Goal: Task Accomplishment & Management: Use online tool/utility

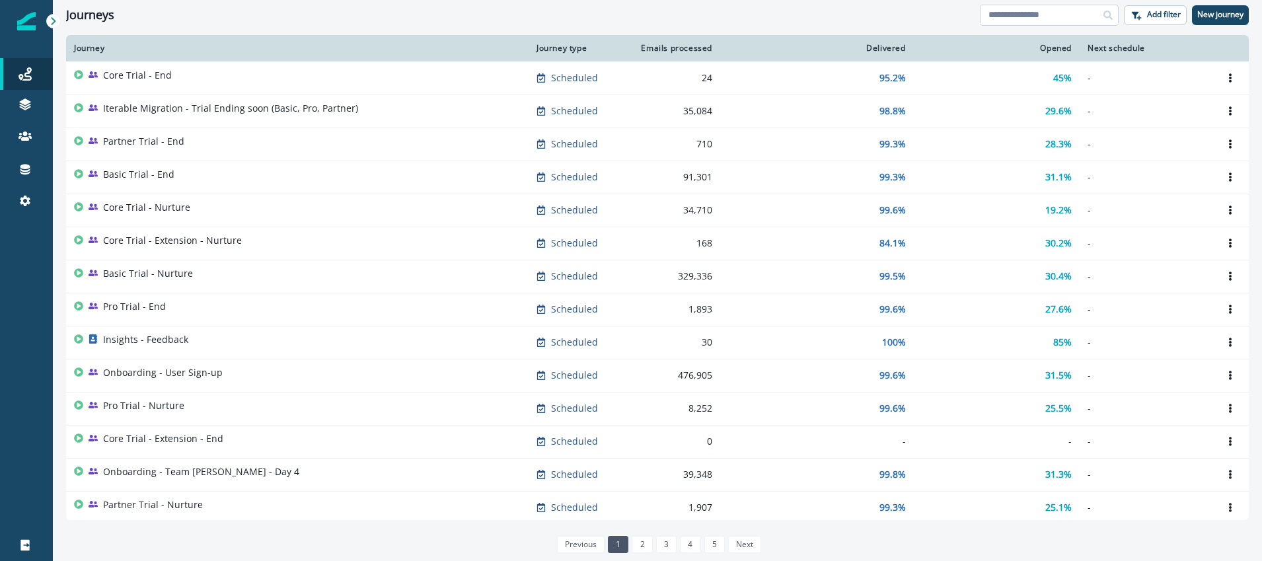
click at [1008, 15] on input at bounding box center [1049, 15] width 139 height 21
type input "**"
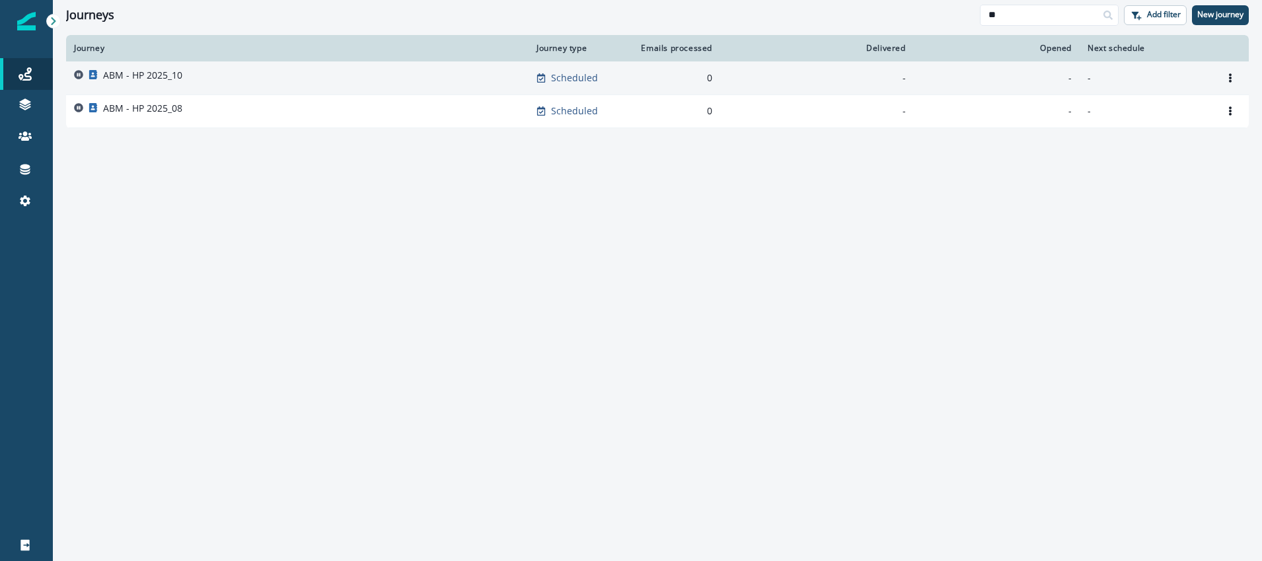
click at [181, 80] on p "ABM - HP 2025_10" at bounding box center [142, 75] width 79 height 13
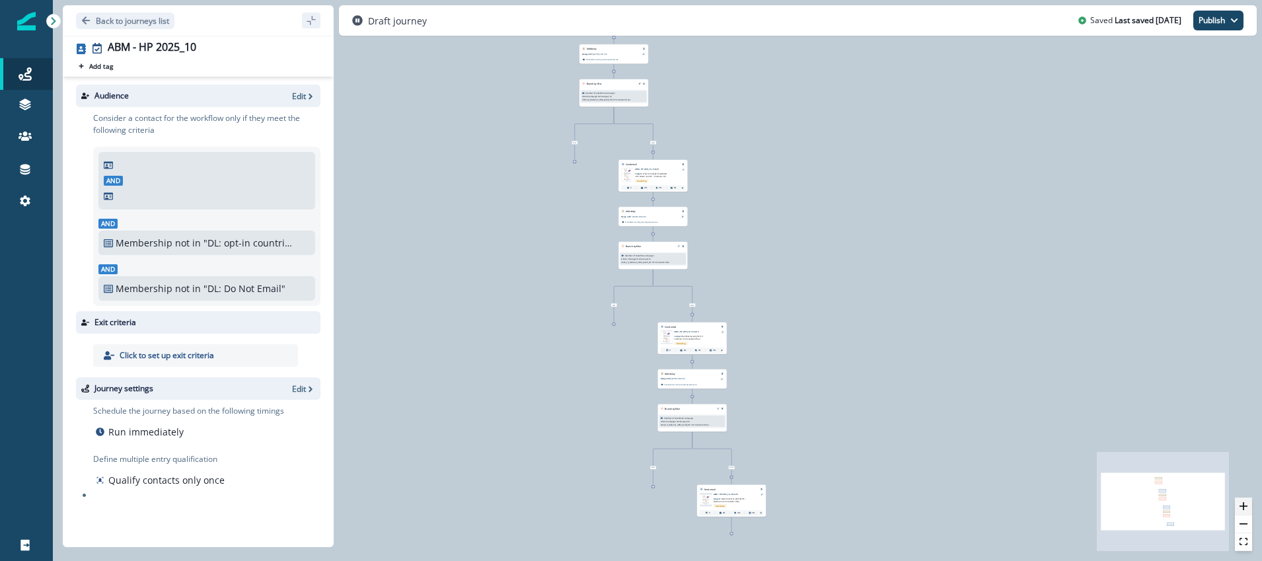
click at [1251, 509] on button "zoom in" at bounding box center [1243, 507] width 17 height 18
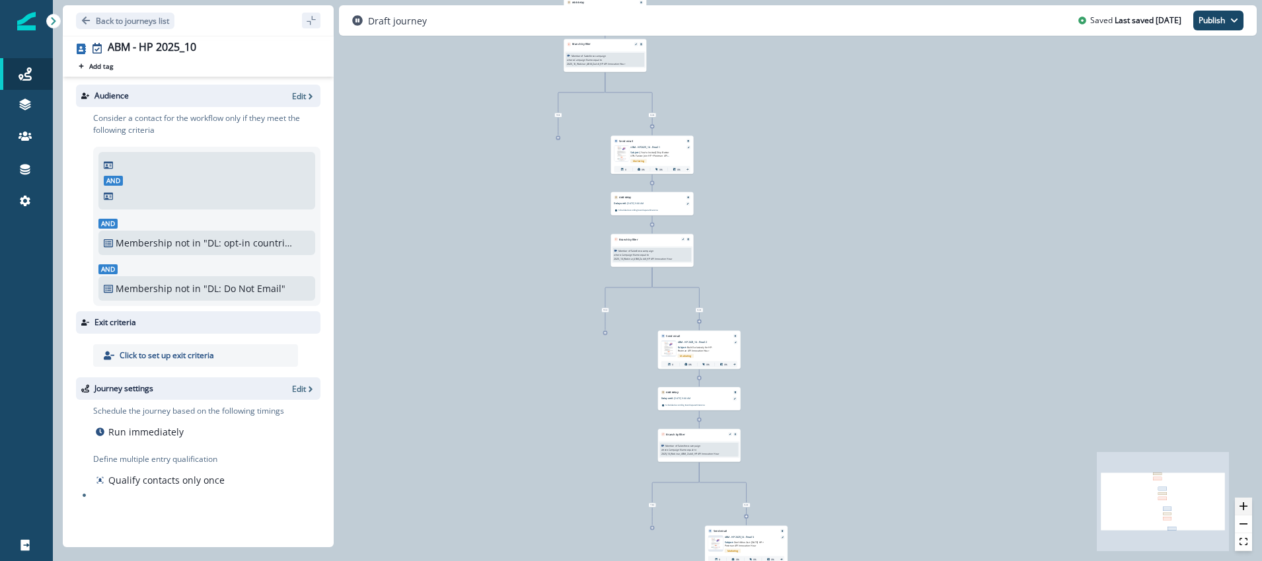
click at [1247, 507] on icon "zoom in" at bounding box center [1243, 506] width 8 height 8
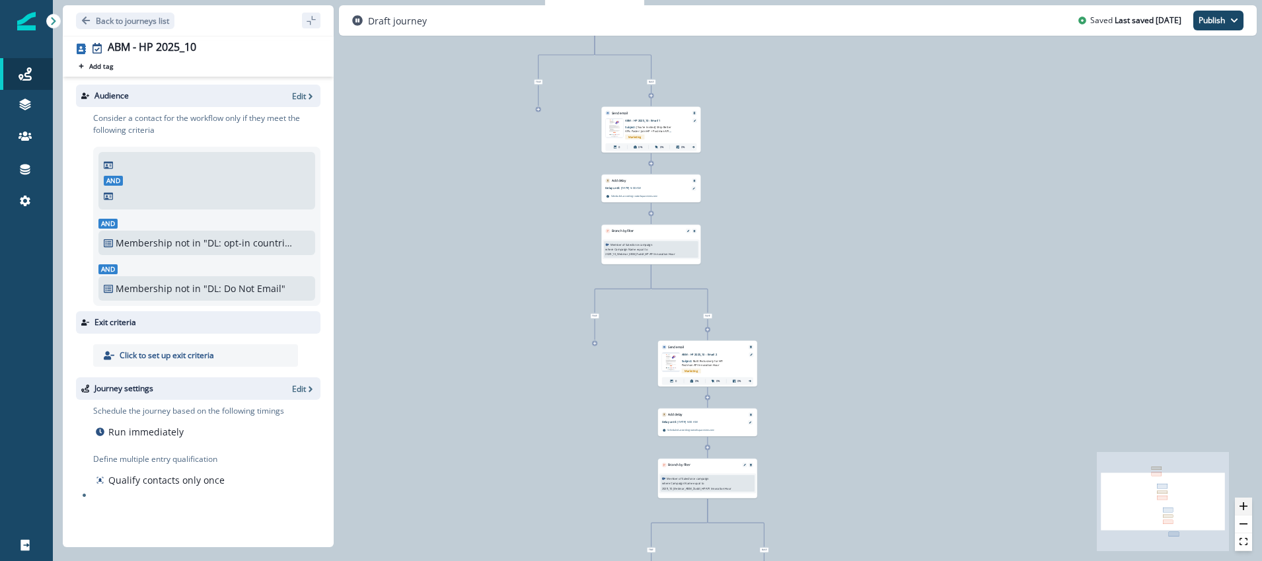
click at [1247, 507] on icon "zoom in" at bounding box center [1243, 506] width 8 height 8
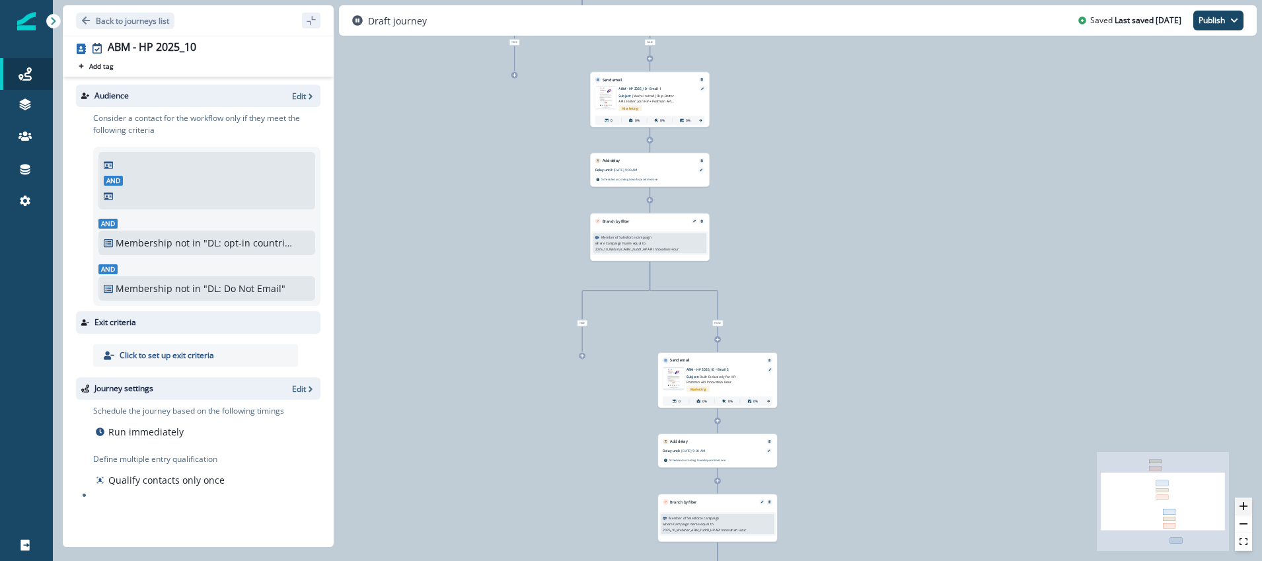
click at [1247, 507] on icon "zoom in" at bounding box center [1243, 506] width 8 height 8
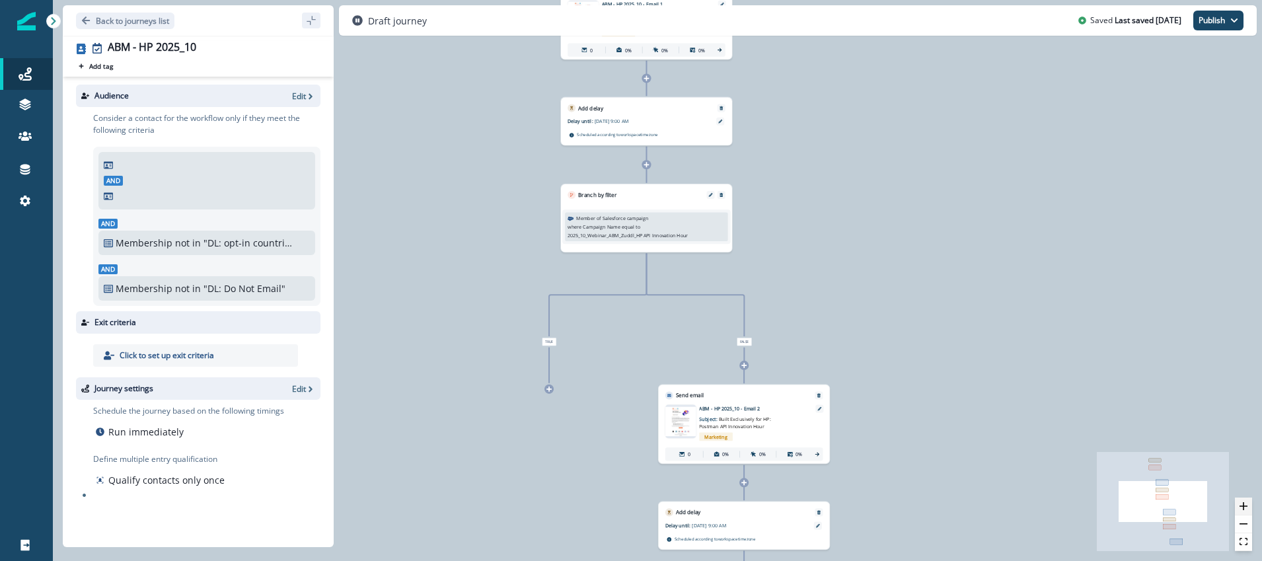
click at [1247, 507] on icon "zoom in" at bounding box center [1243, 506] width 8 height 8
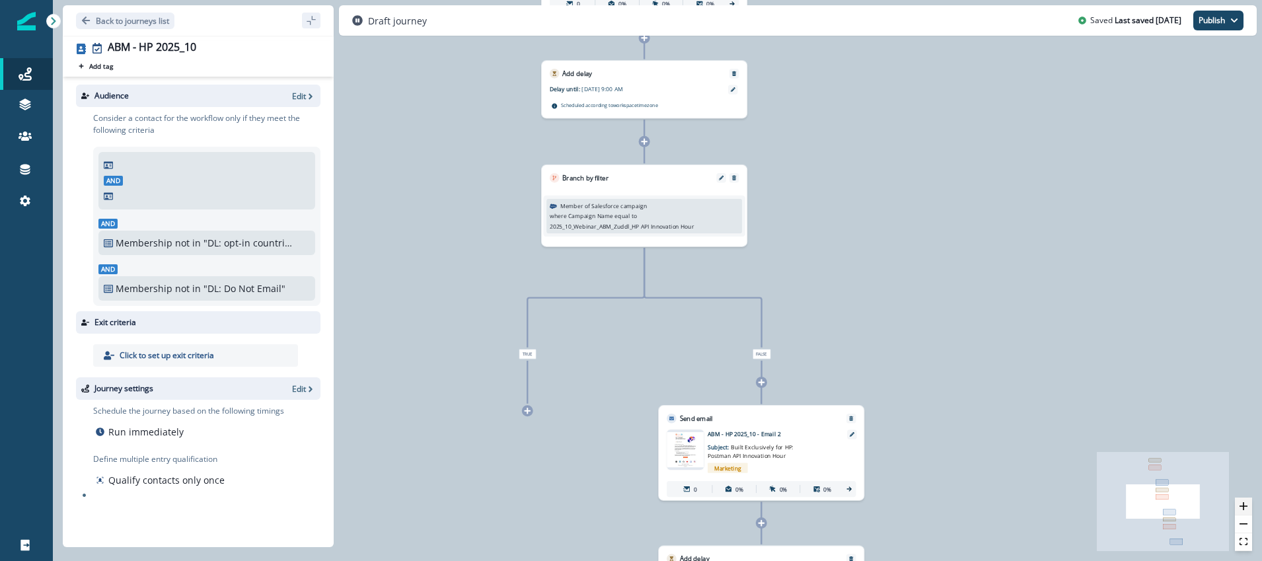
click at [1247, 507] on icon "zoom in" at bounding box center [1243, 506] width 8 height 8
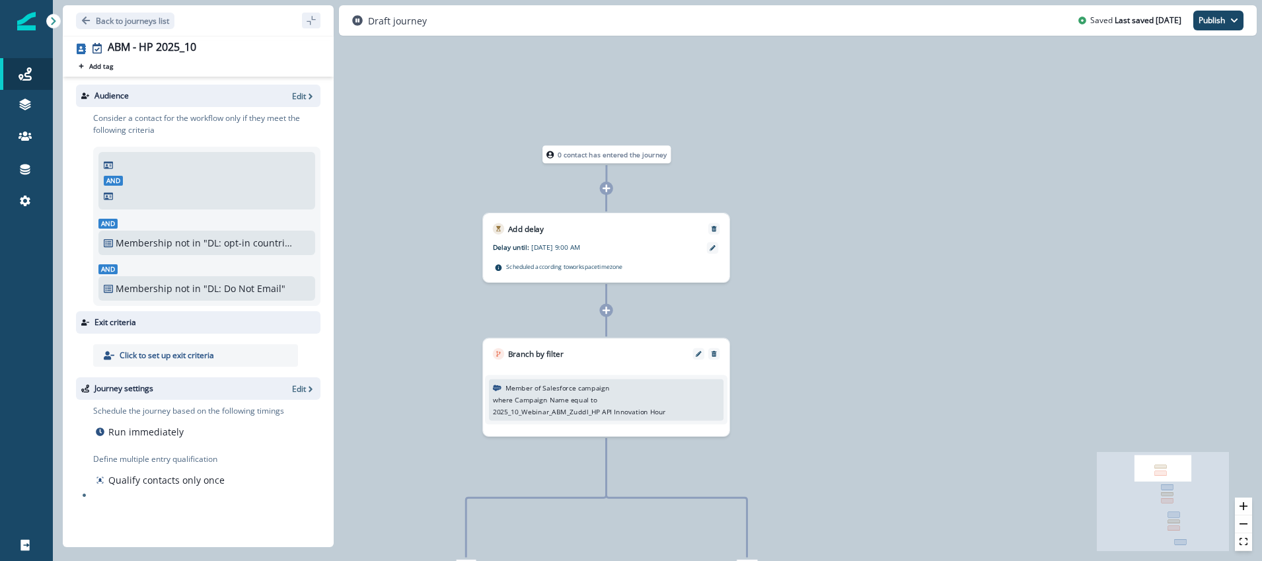
click at [161, 181] on div "And" at bounding box center [207, 190] width 206 height 28
click at [296, 94] on p "Edit" at bounding box center [299, 96] width 14 height 11
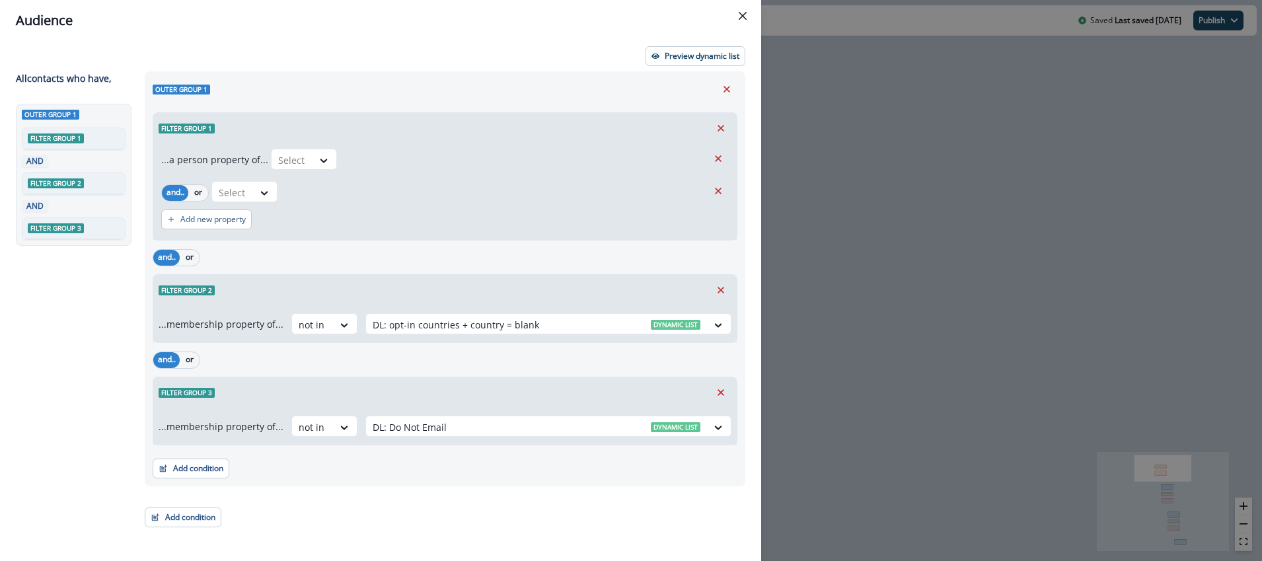
click at [744, 15] on icon "Close" at bounding box center [743, 16] width 8 height 8
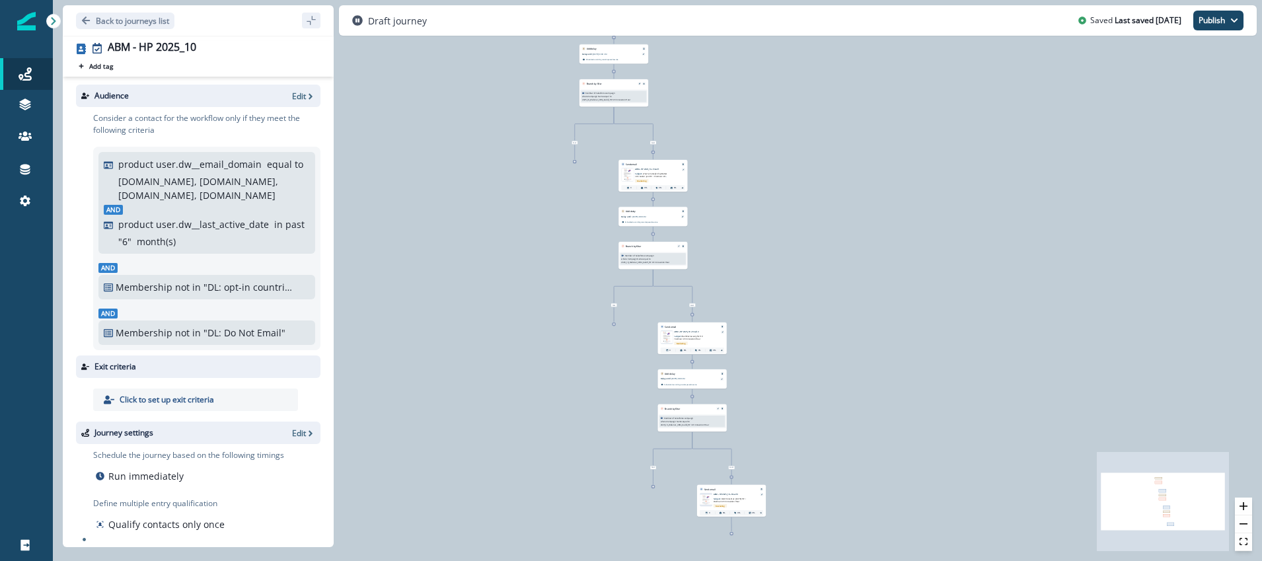
click at [235, 188] on p "hp.com, hptech.com, polycom.com, poly.com" at bounding box center [212, 188] width 188 height 28
click at [300, 95] on p "Edit" at bounding box center [299, 96] width 14 height 11
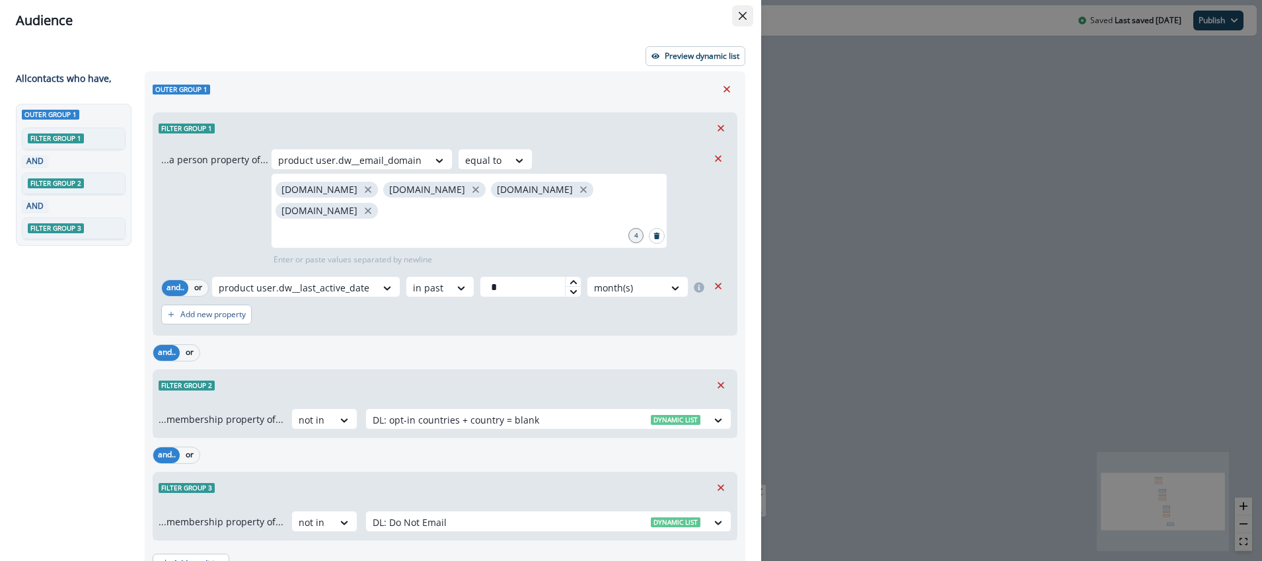
click at [745, 17] on icon "Close" at bounding box center [743, 16] width 8 height 8
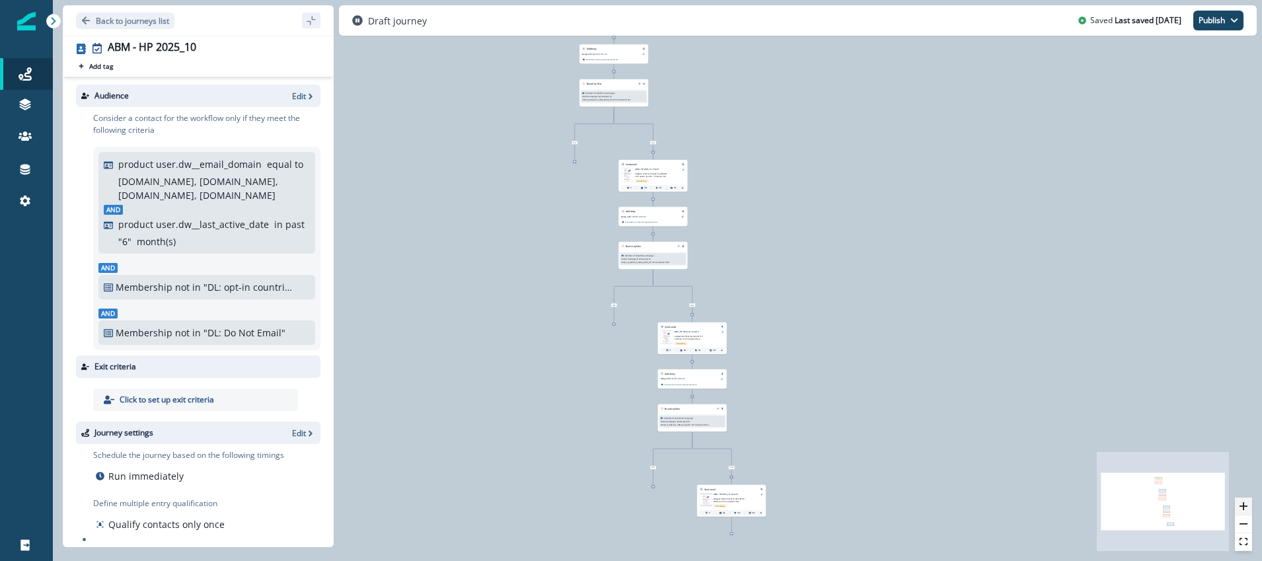
click at [1247, 505] on button "zoom in" at bounding box center [1243, 507] width 17 height 18
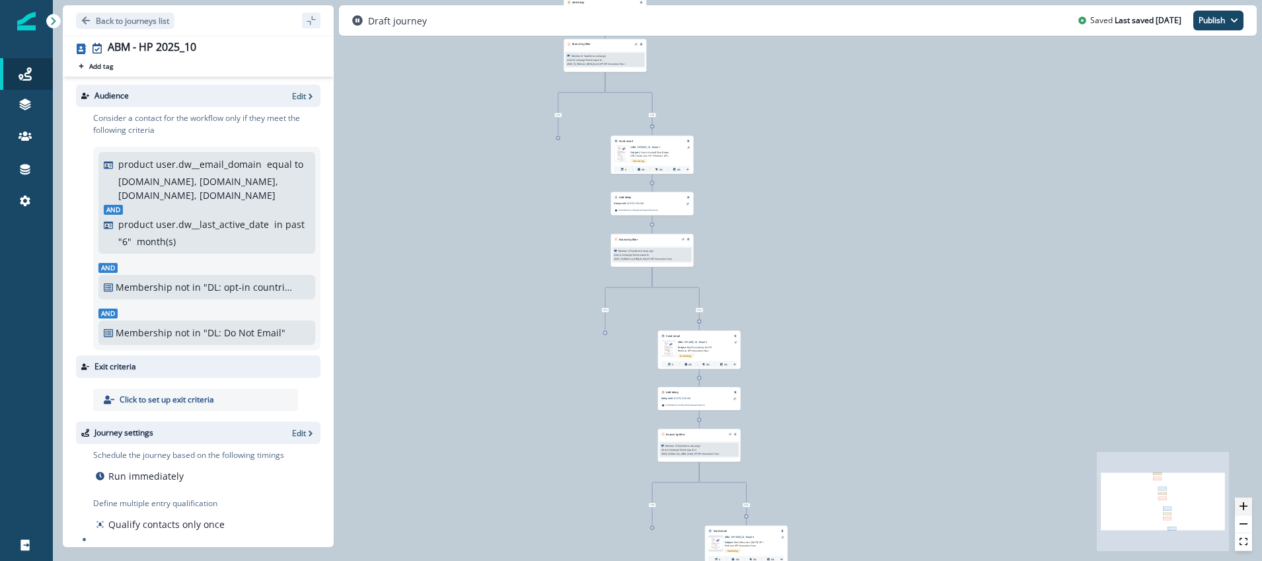
click at [1247, 505] on button "zoom in" at bounding box center [1243, 507] width 17 height 18
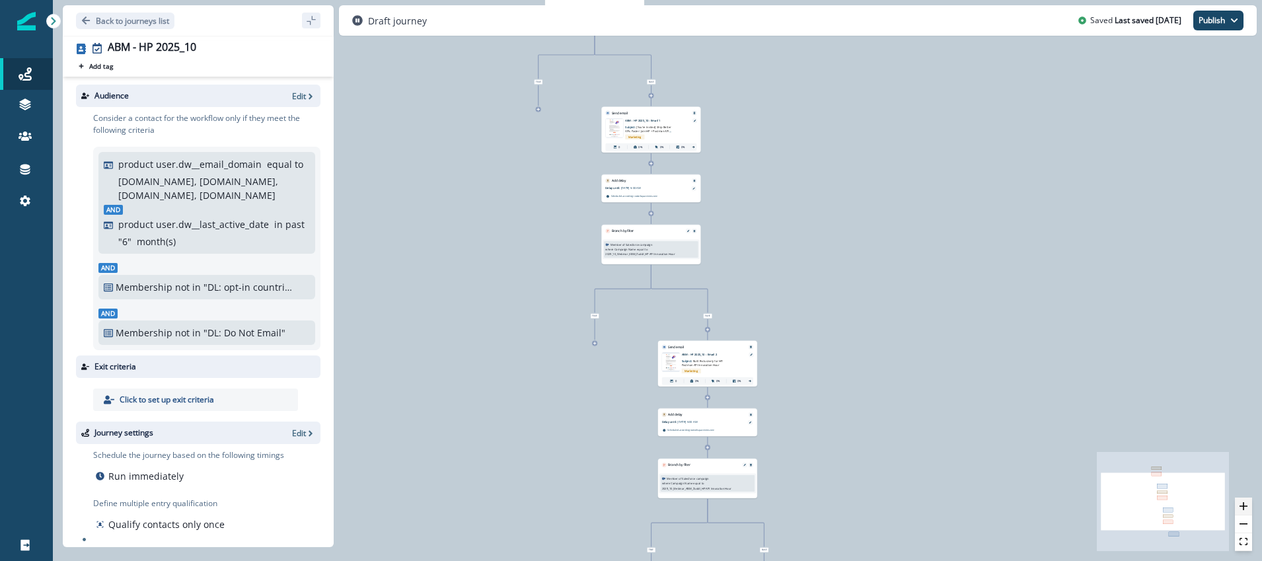
click at [1247, 505] on button "zoom in" at bounding box center [1243, 507] width 17 height 18
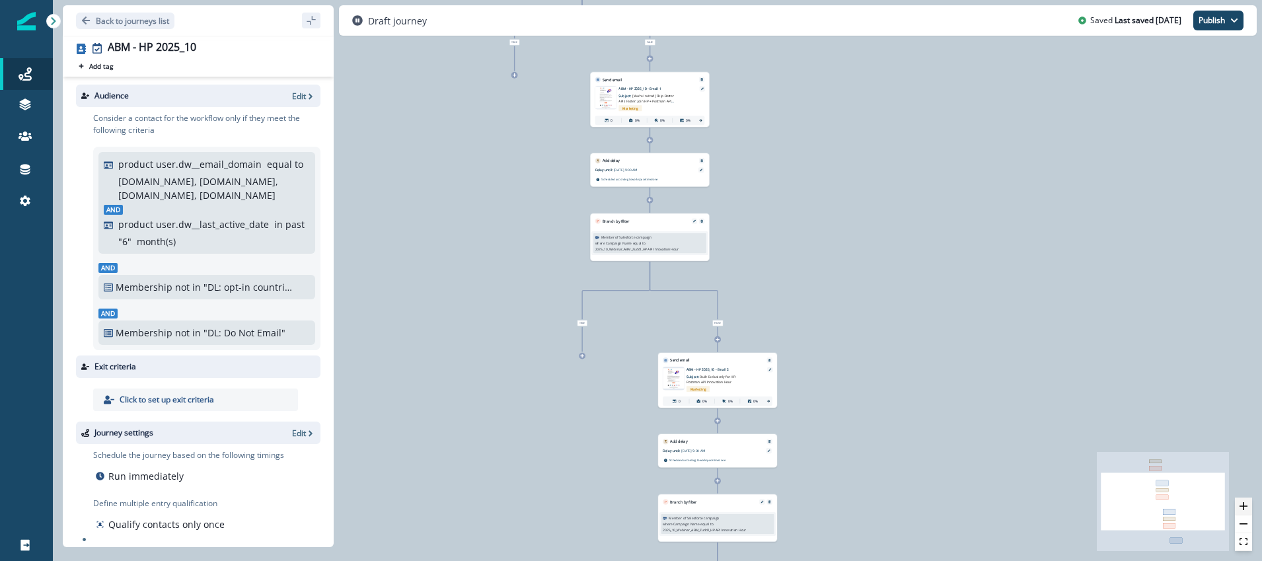
click at [1247, 505] on button "zoom in" at bounding box center [1243, 507] width 17 height 18
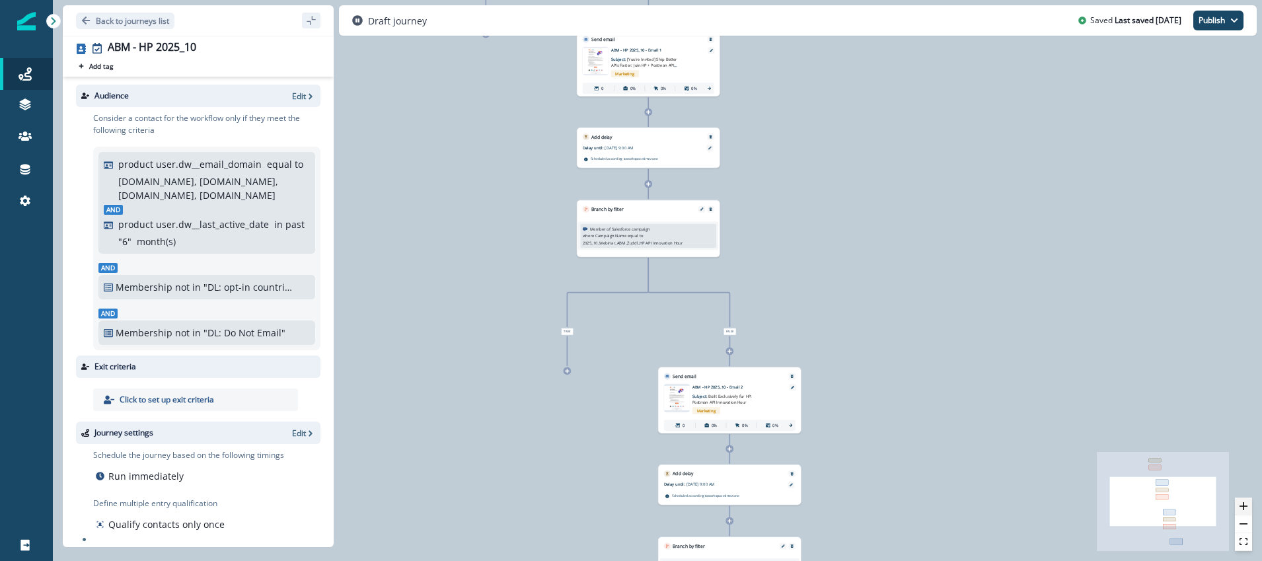
click at [1247, 505] on button "zoom in" at bounding box center [1243, 507] width 17 height 18
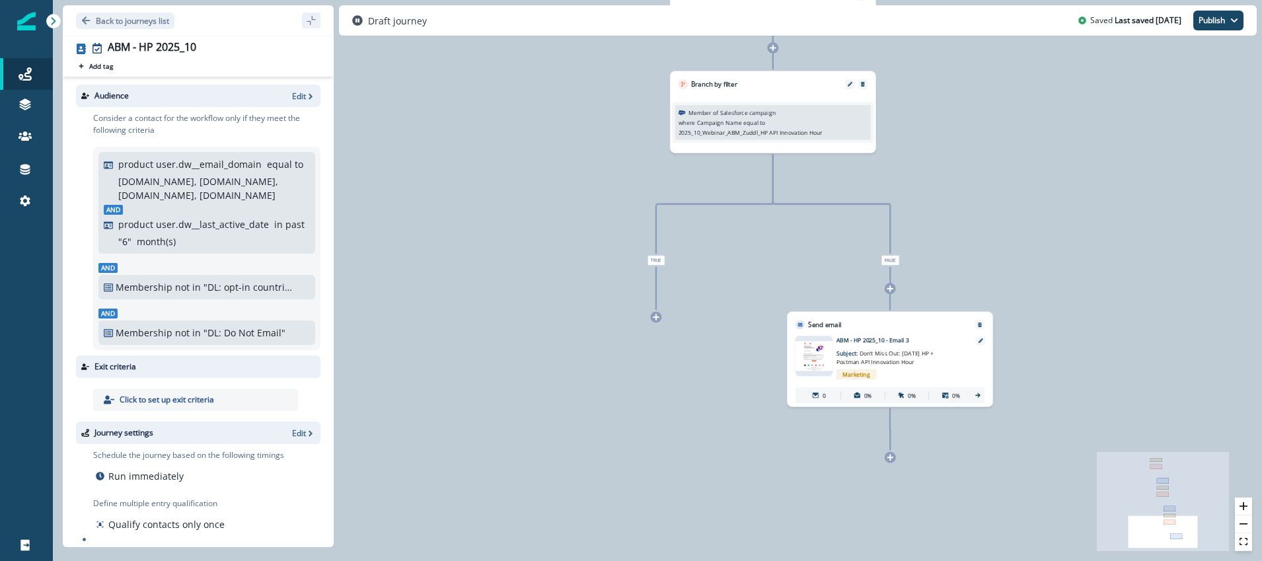
click at [818, 348] on img at bounding box center [813, 356] width 37 height 30
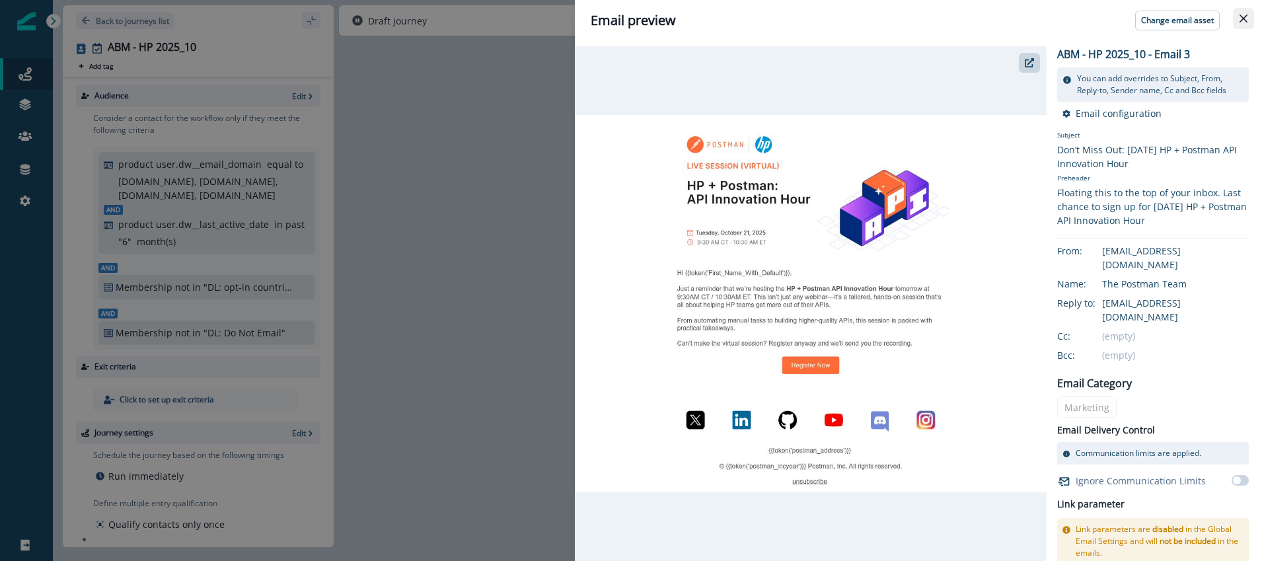
click at [1243, 15] on icon "Close" at bounding box center [1243, 19] width 8 height 8
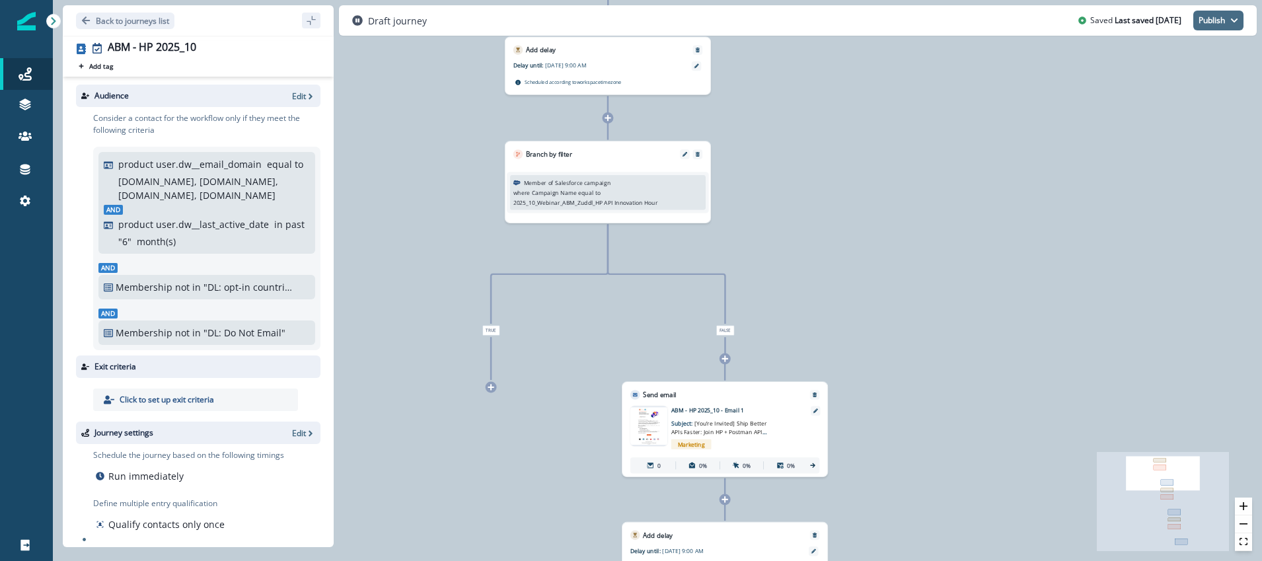
click at [1220, 17] on button "Publish" at bounding box center [1218, 21] width 50 height 20
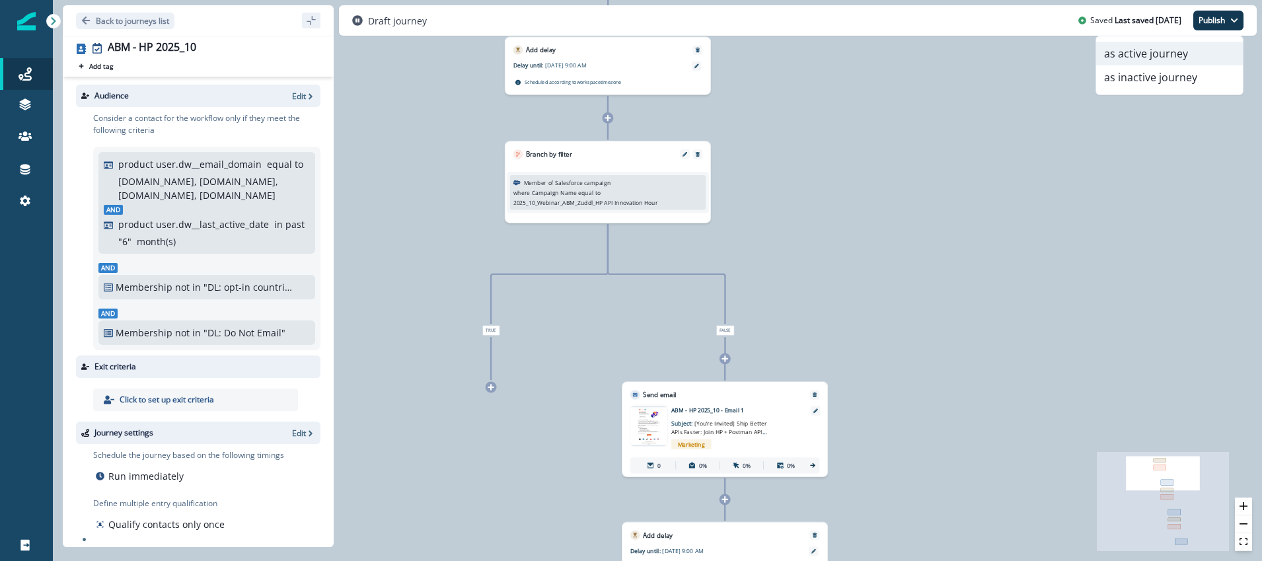
click at [1183, 52] on button "as active journey" at bounding box center [1169, 54] width 147 height 24
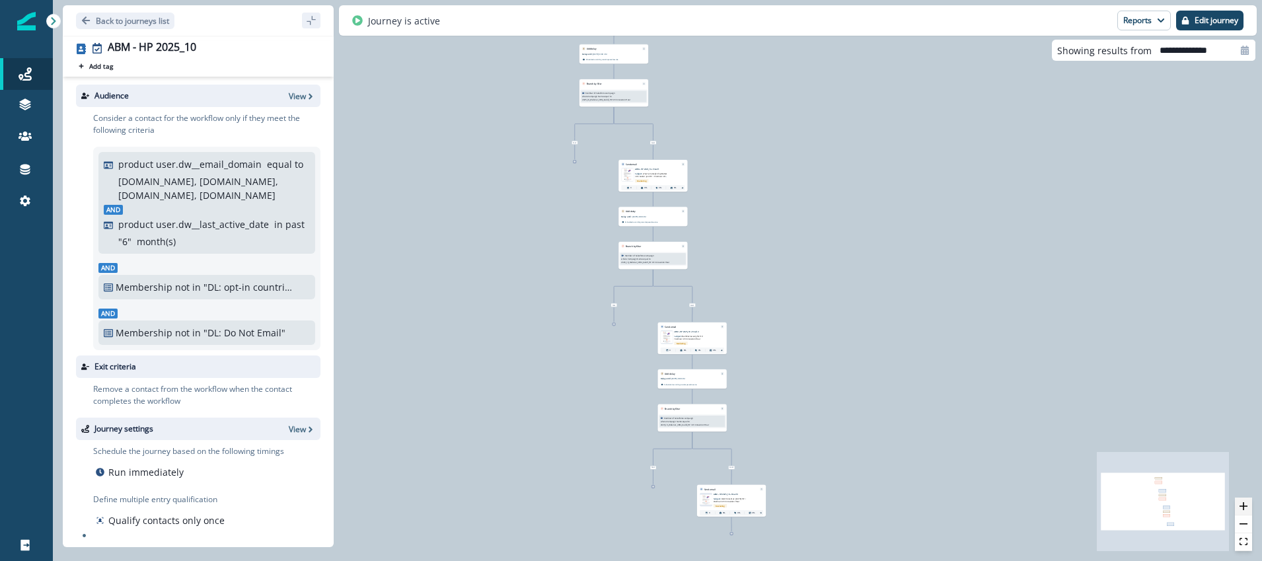
click at [1245, 505] on icon "zoom in" at bounding box center [1243, 506] width 8 height 8
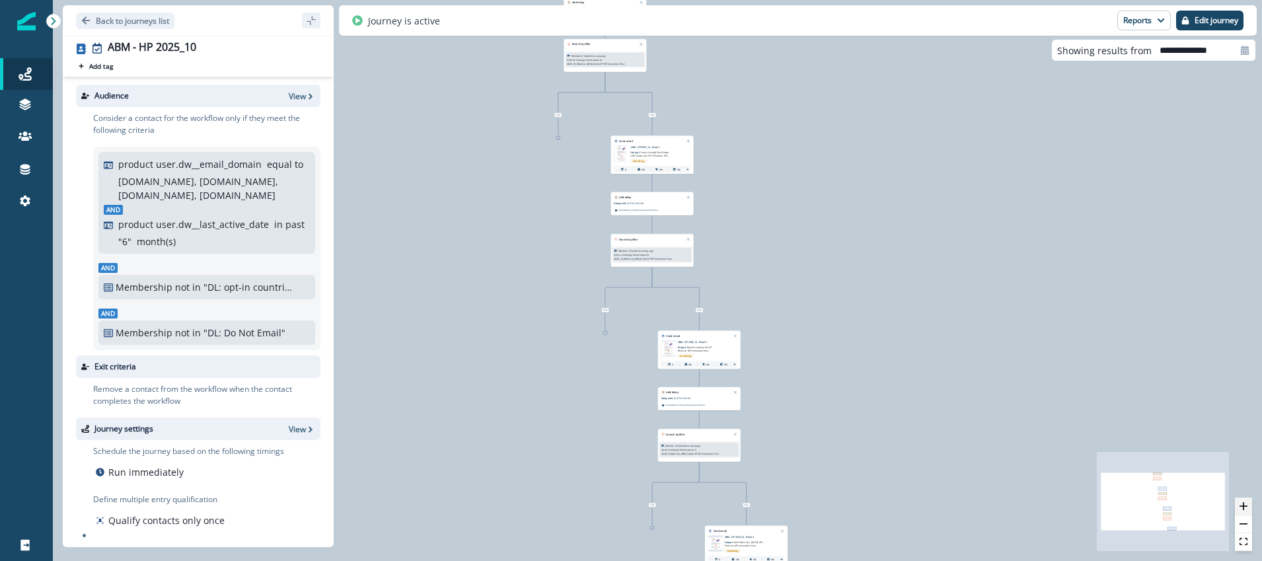
click at [1245, 505] on icon "zoom in" at bounding box center [1243, 506] width 8 height 8
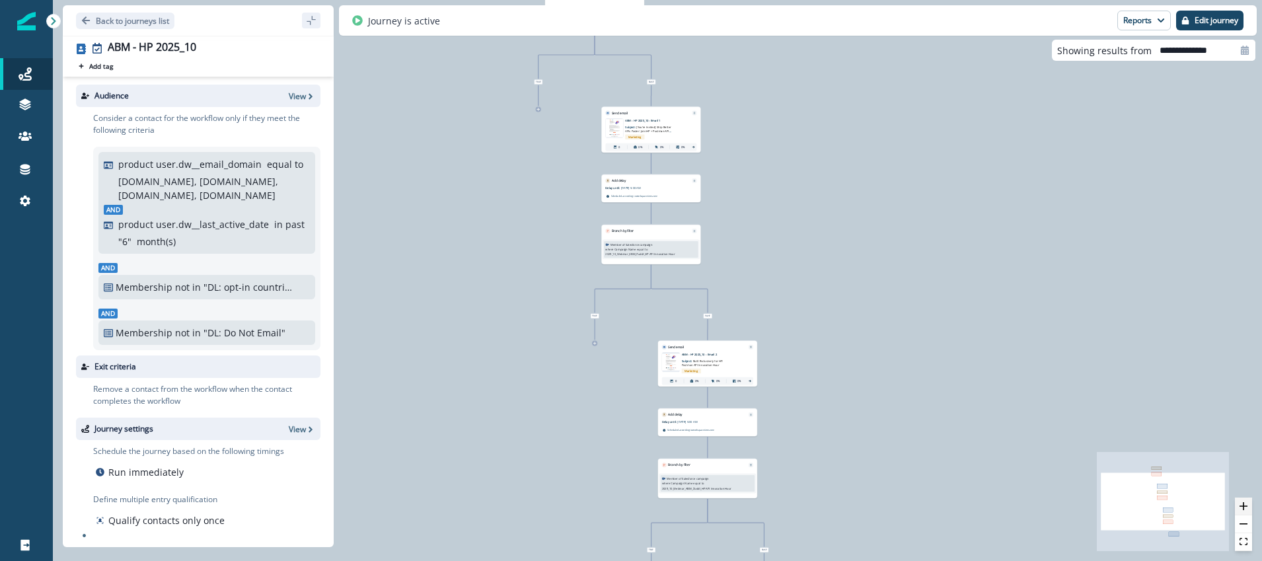
click at [1245, 505] on icon "zoom in" at bounding box center [1243, 506] width 8 height 8
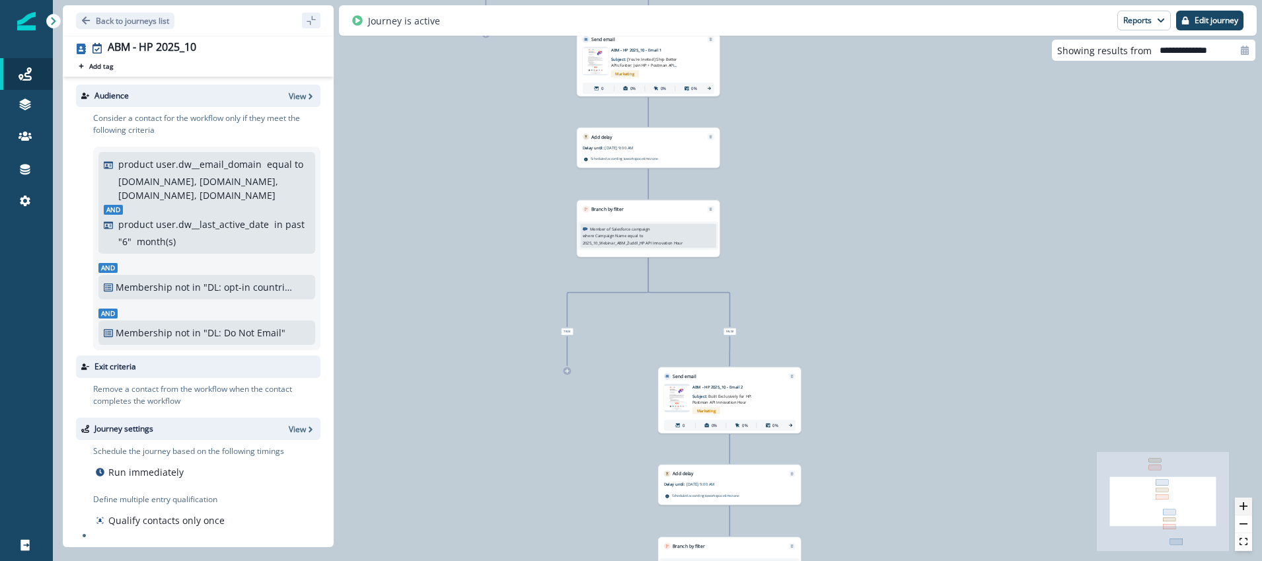
click at [1245, 505] on icon "zoom in" at bounding box center [1243, 506] width 8 height 8
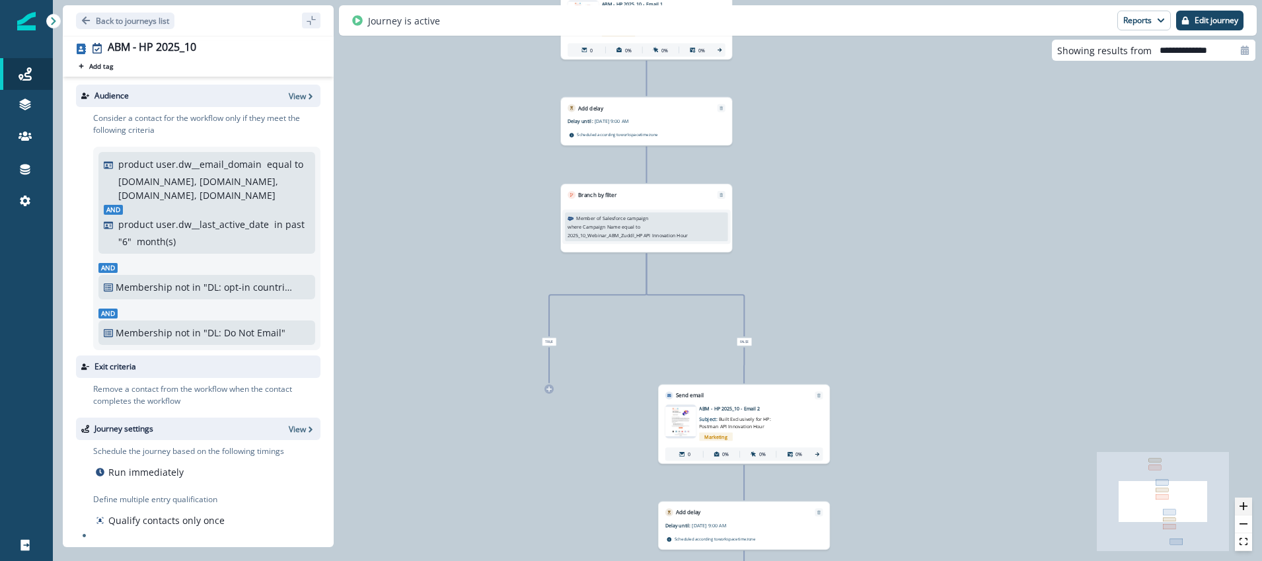
click at [1245, 505] on icon "zoom in" at bounding box center [1243, 506] width 8 height 8
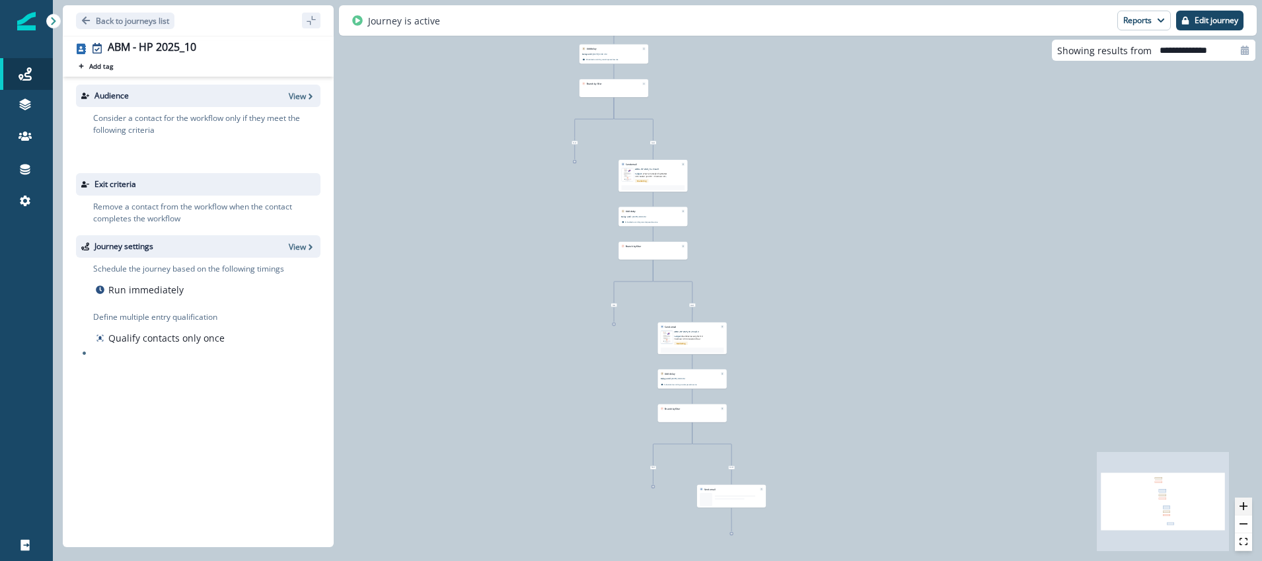
click at [1242, 505] on icon "zoom in" at bounding box center [1243, 506] width 8 height 8
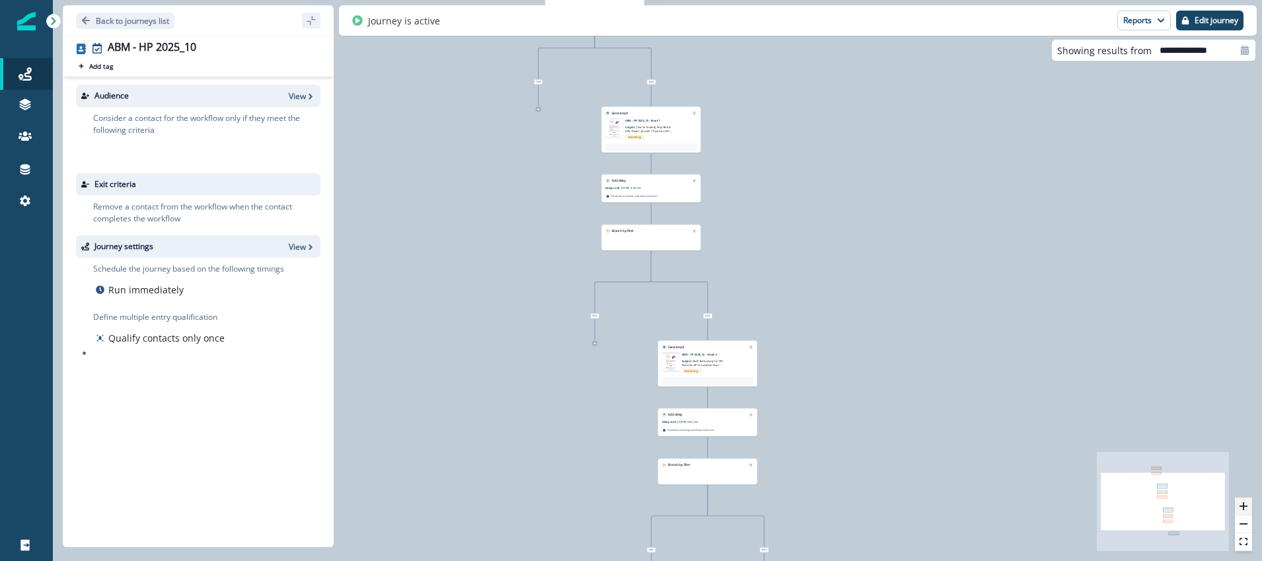
click at [1242, 505] on icon "zoom in" at bounding box center [1243, 506] width 8 height 8
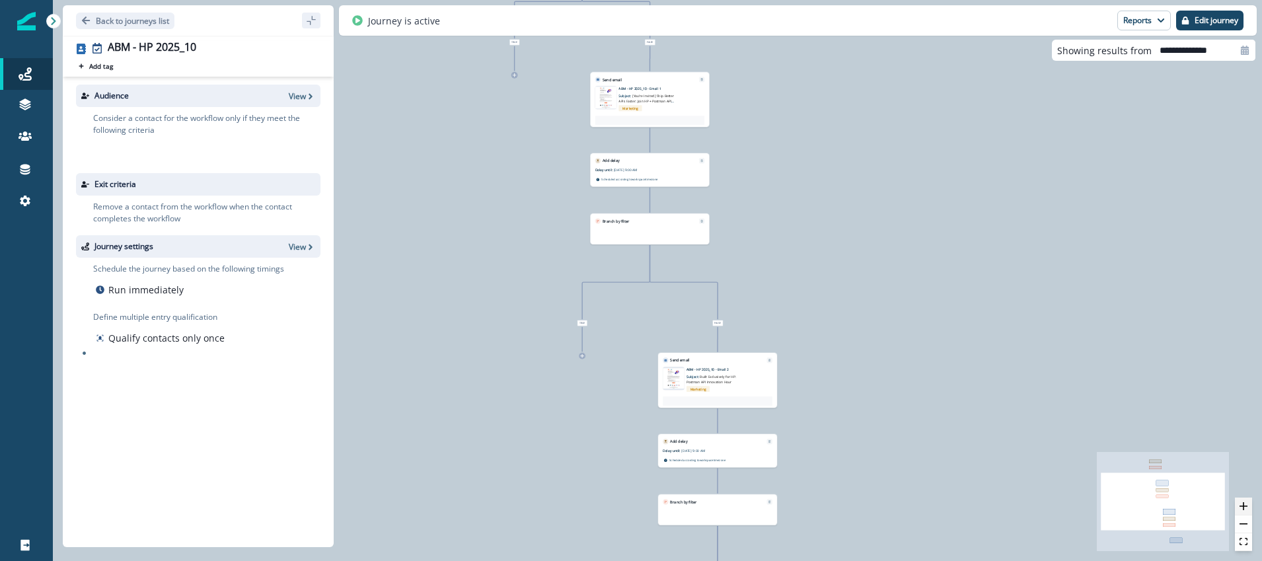
click at [1242, 505] on icon "zoom in" at bounding box center [1243, 506] width 8 height 8
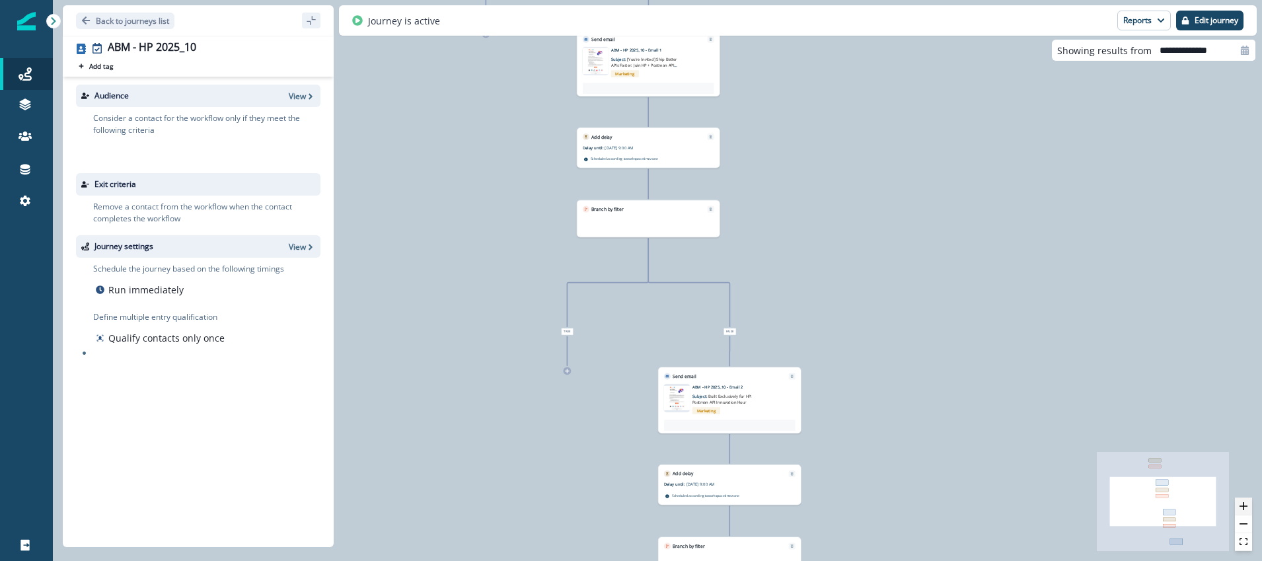
click at [1242, 505] on icon "zoom in" at bounding box center [1243, 506] width 8 height 8
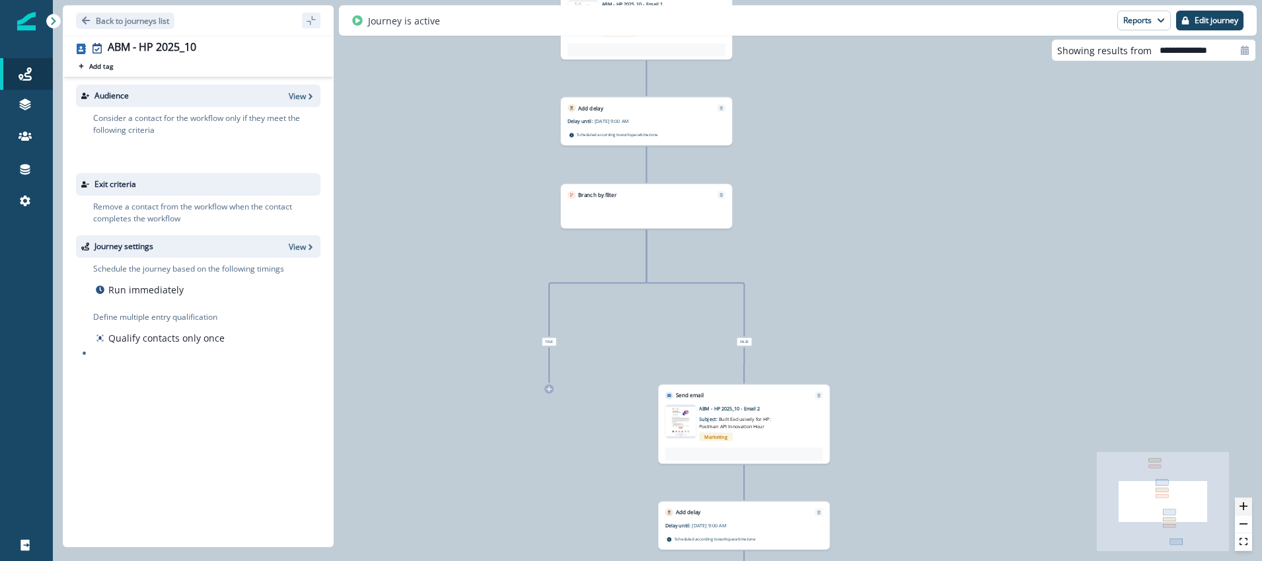
click at [1242, 505] on icon "zoom in" at bounding box center [1243, 506] width 8 height 8
